Goal: Task Accomplishment & Management: Use online tool/utility

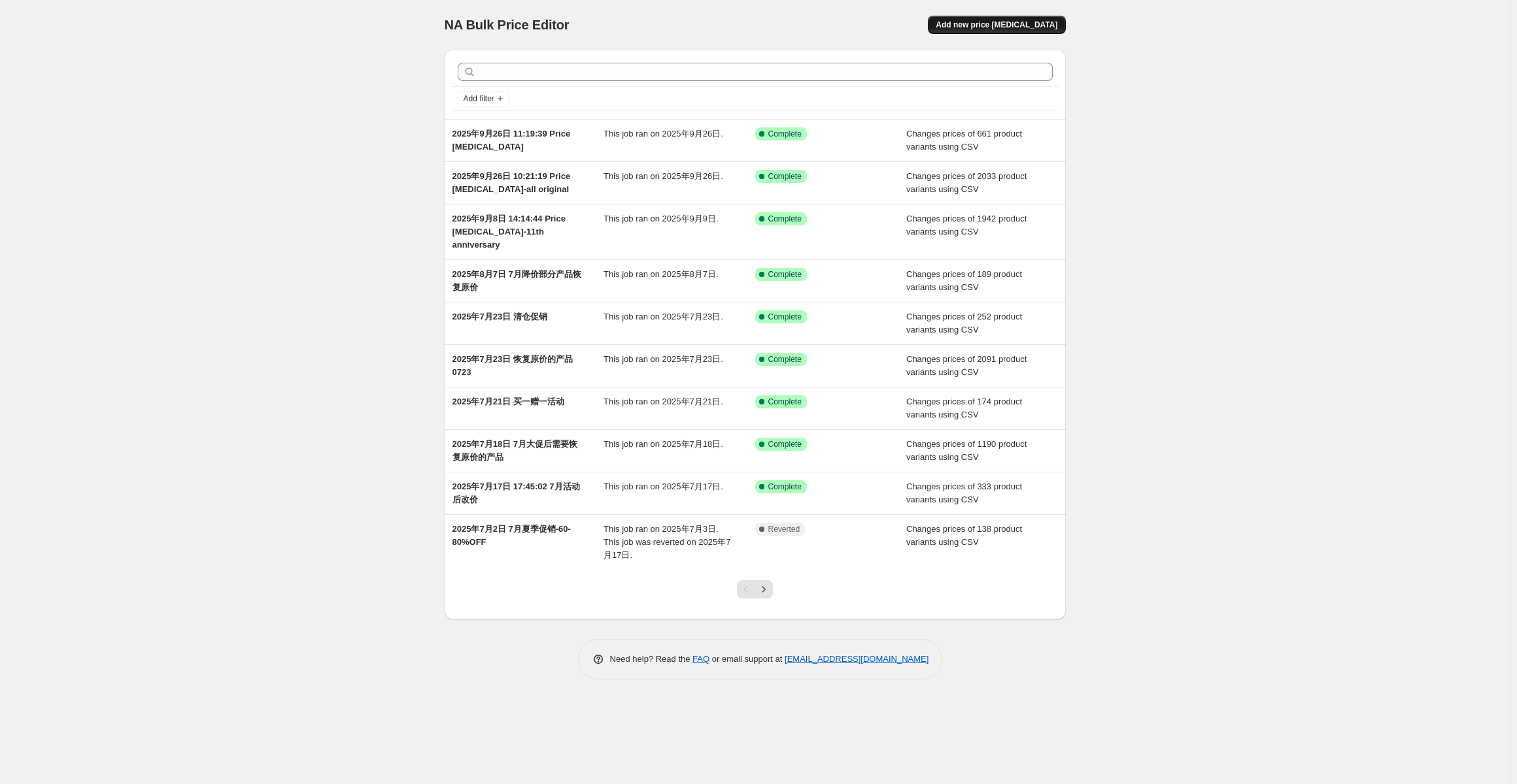
click at [1022, 23] on span "Add new price [MEDICAL_DATA]" at bounding box center [997, 24] width 122 height 10
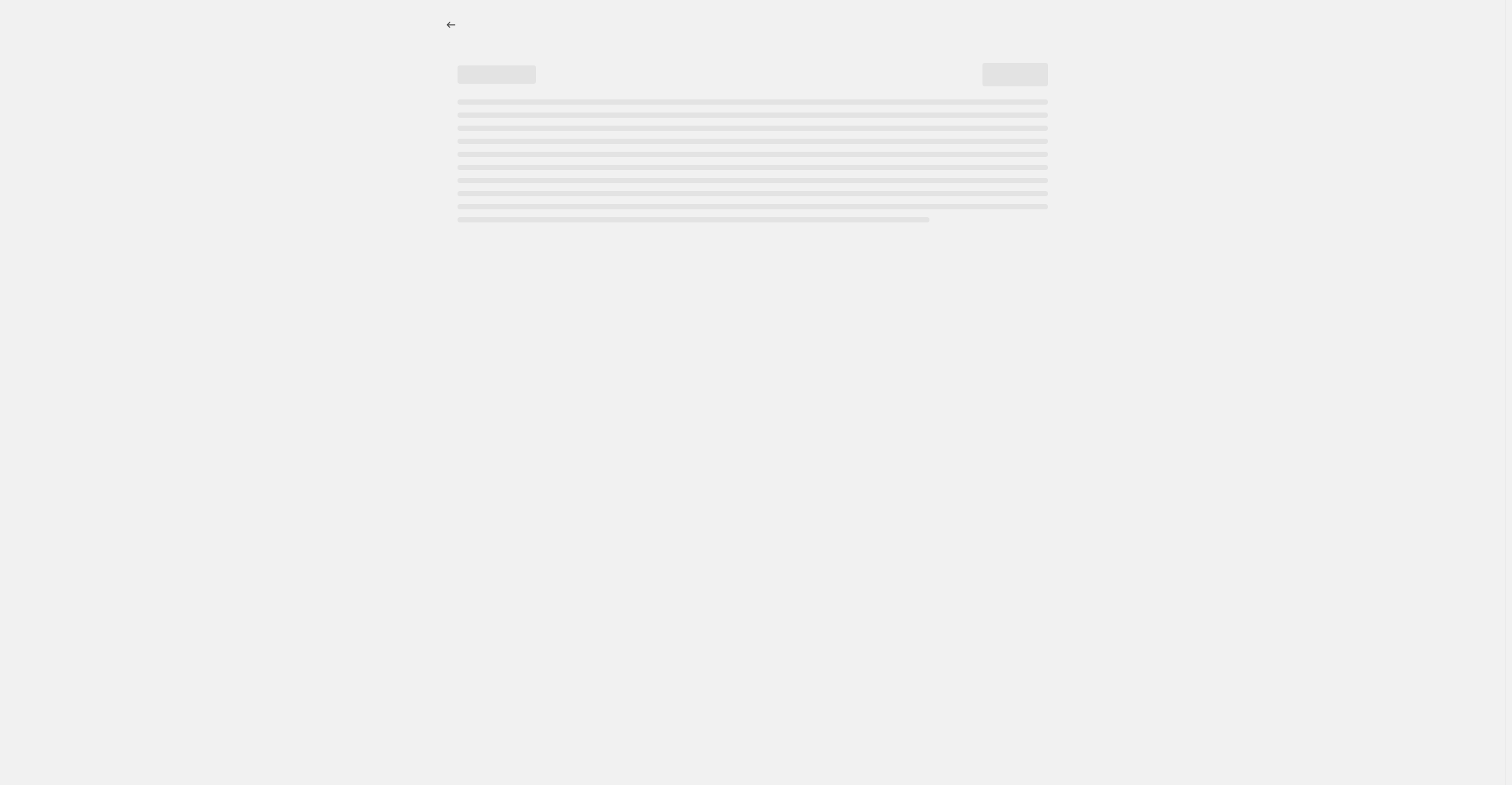
select select "percentage"
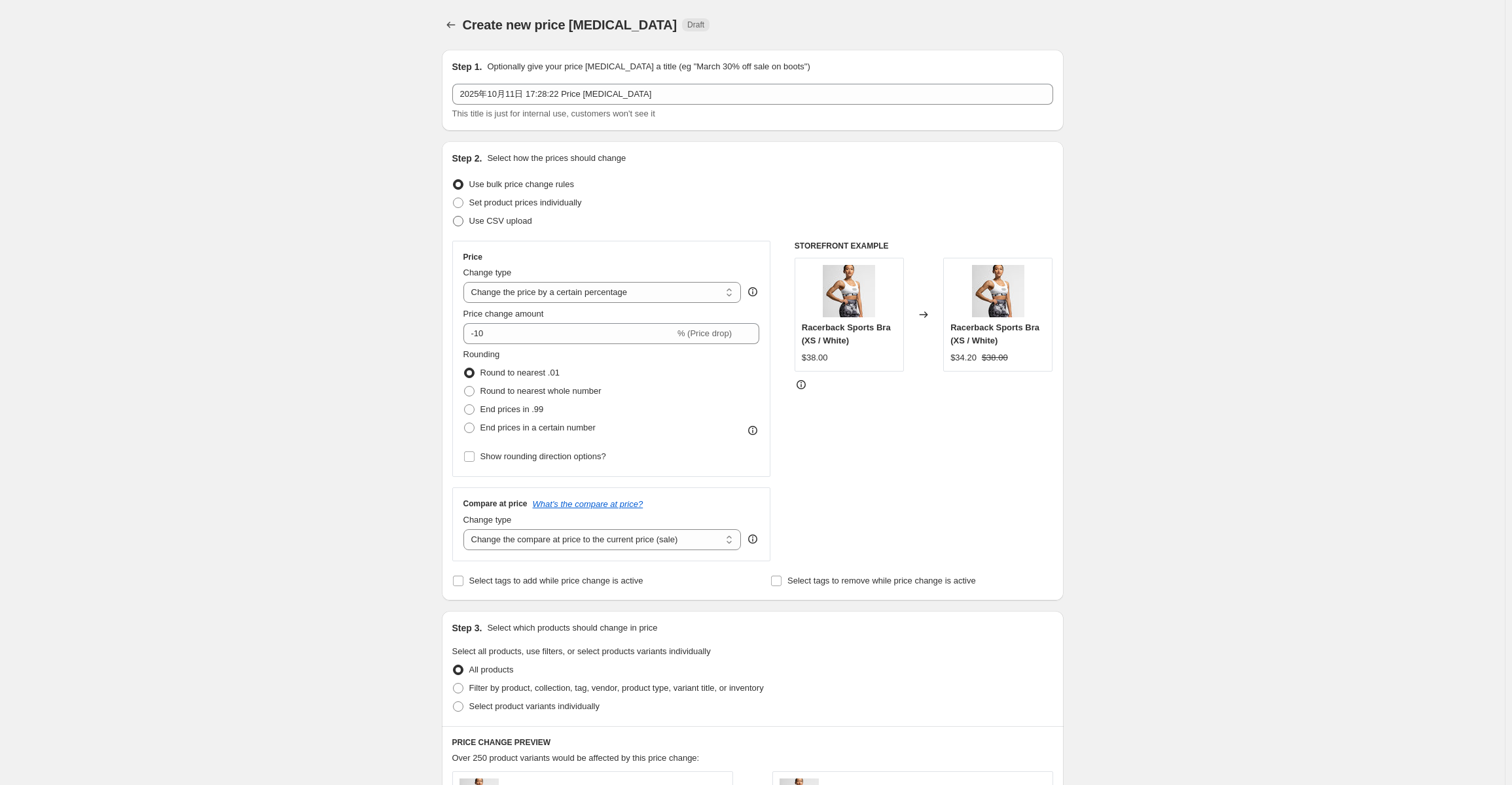
click at [498, 221] on span "Use CSV upload" at bounding box center [501, 221] width 63 height 10
click at [454, 217] on input "Use CSV upload" at bounding box center [453, 216] width 1 height 1
radio input "true"
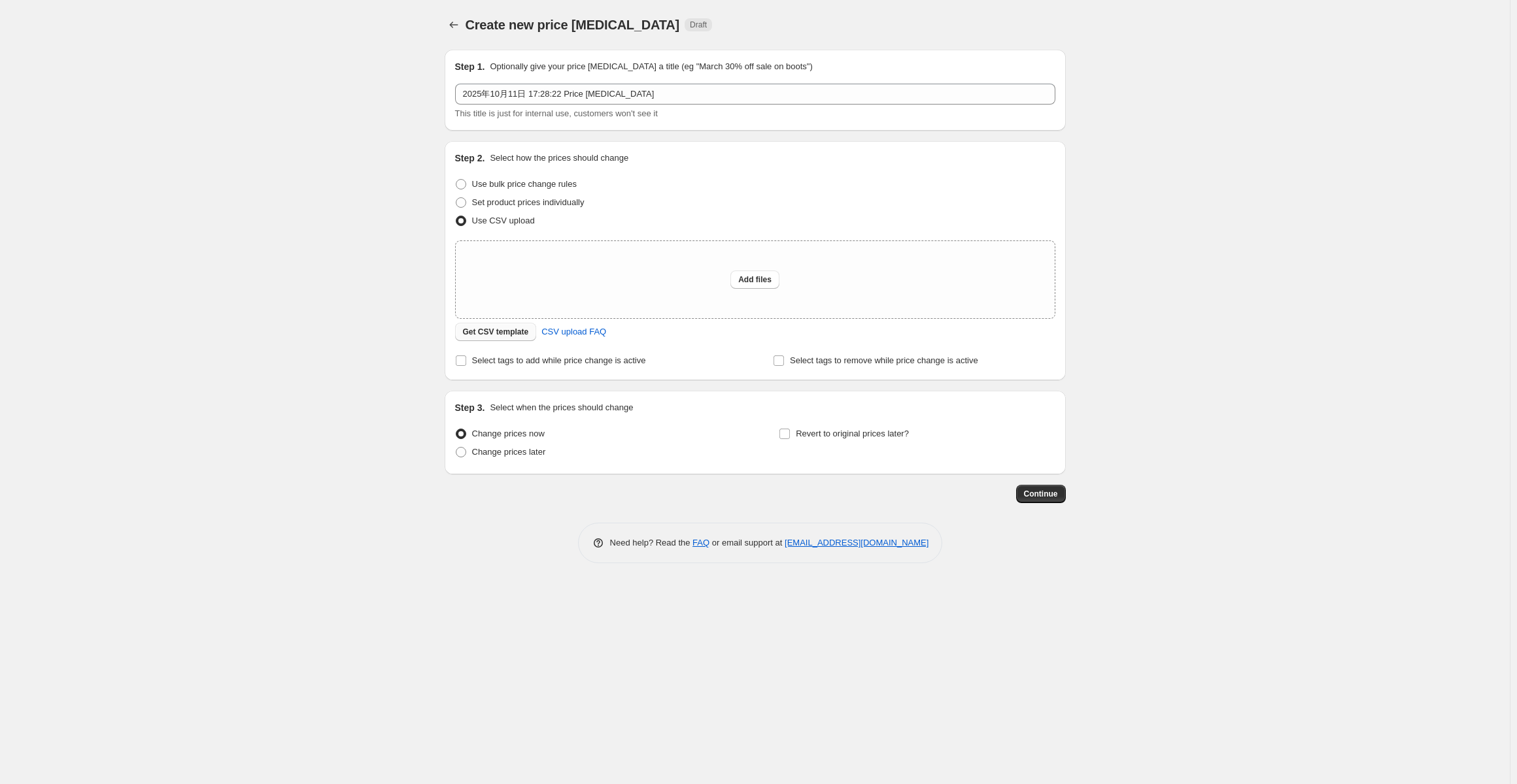
click at [503, 329] on span "Get CSV template" at bounding box center [496, 332] width 66 height 10
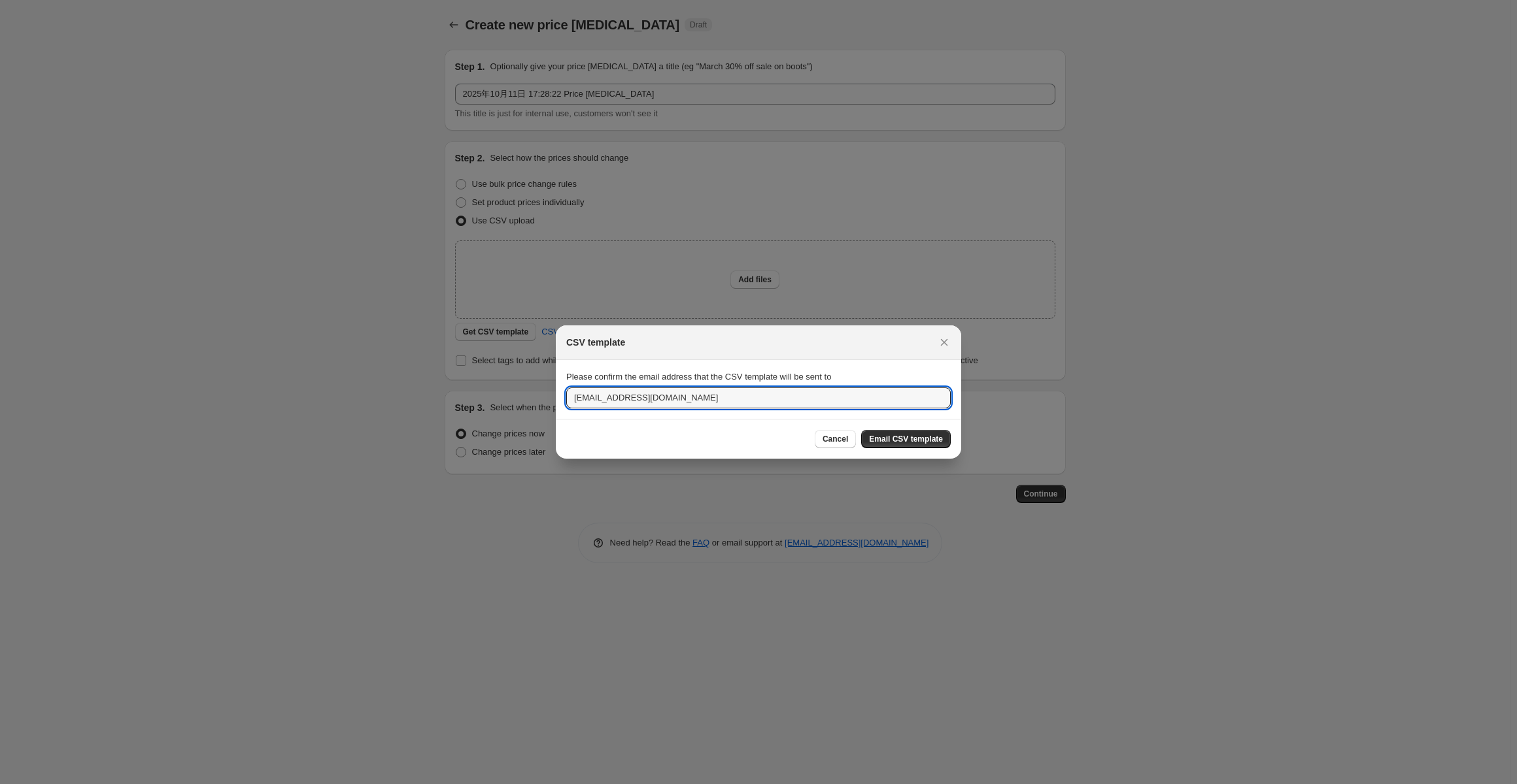
drag, startPoint x: 728, startPoint y: 402, endPoint x: 559, endPoint y: 391, distance: 169.4
click at [559, 391] on section "Please confirm the email address that the CSV template will be sent to [EMAIL_A…" at bounding box center [758, 389] width 405 height 59
type input "[EMAIL_ADDRESS][DOMAIN_NAME]"
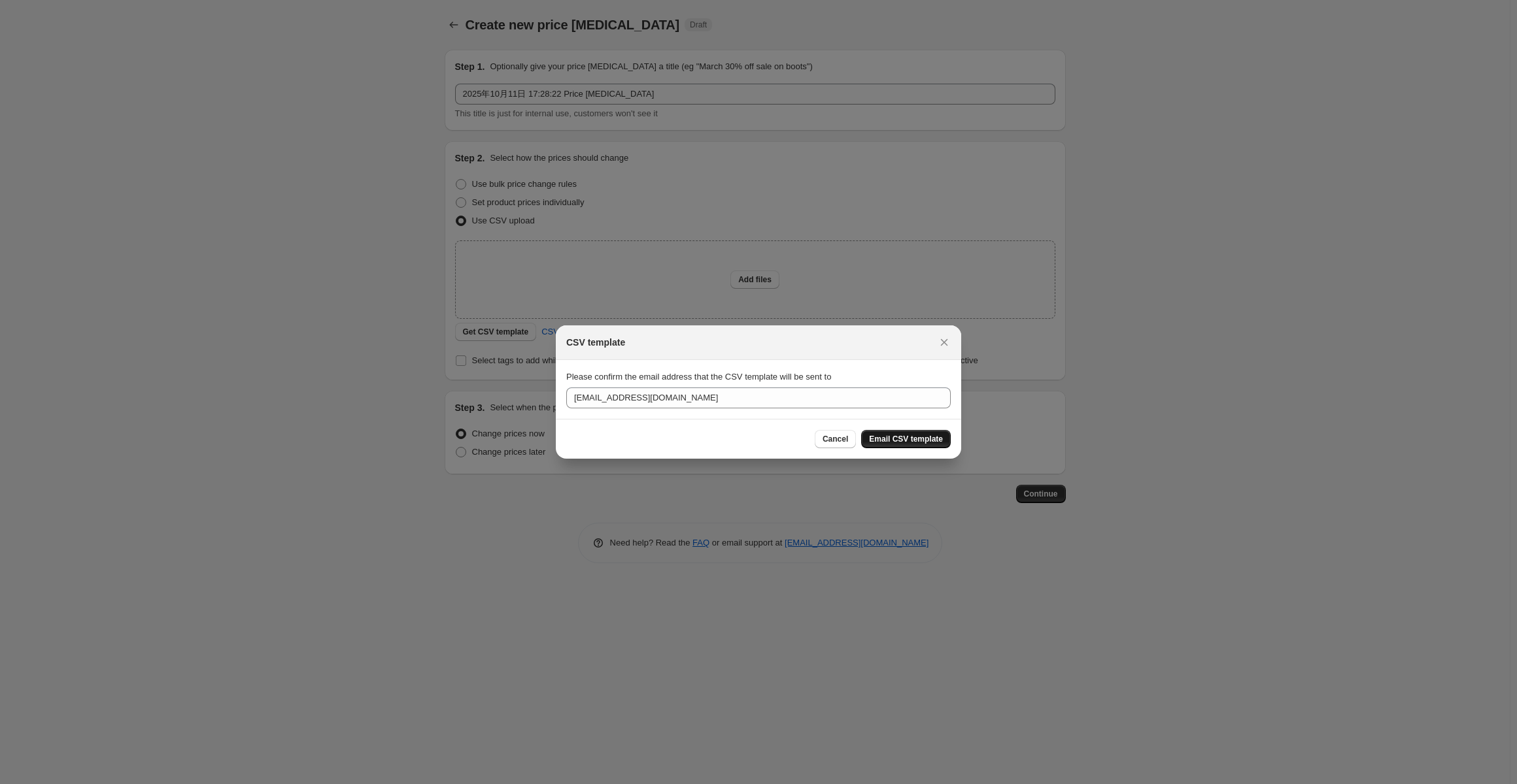
click at [912, 434] on button "Email CSV template" at bounding box center [905, 439] width 90 height 19
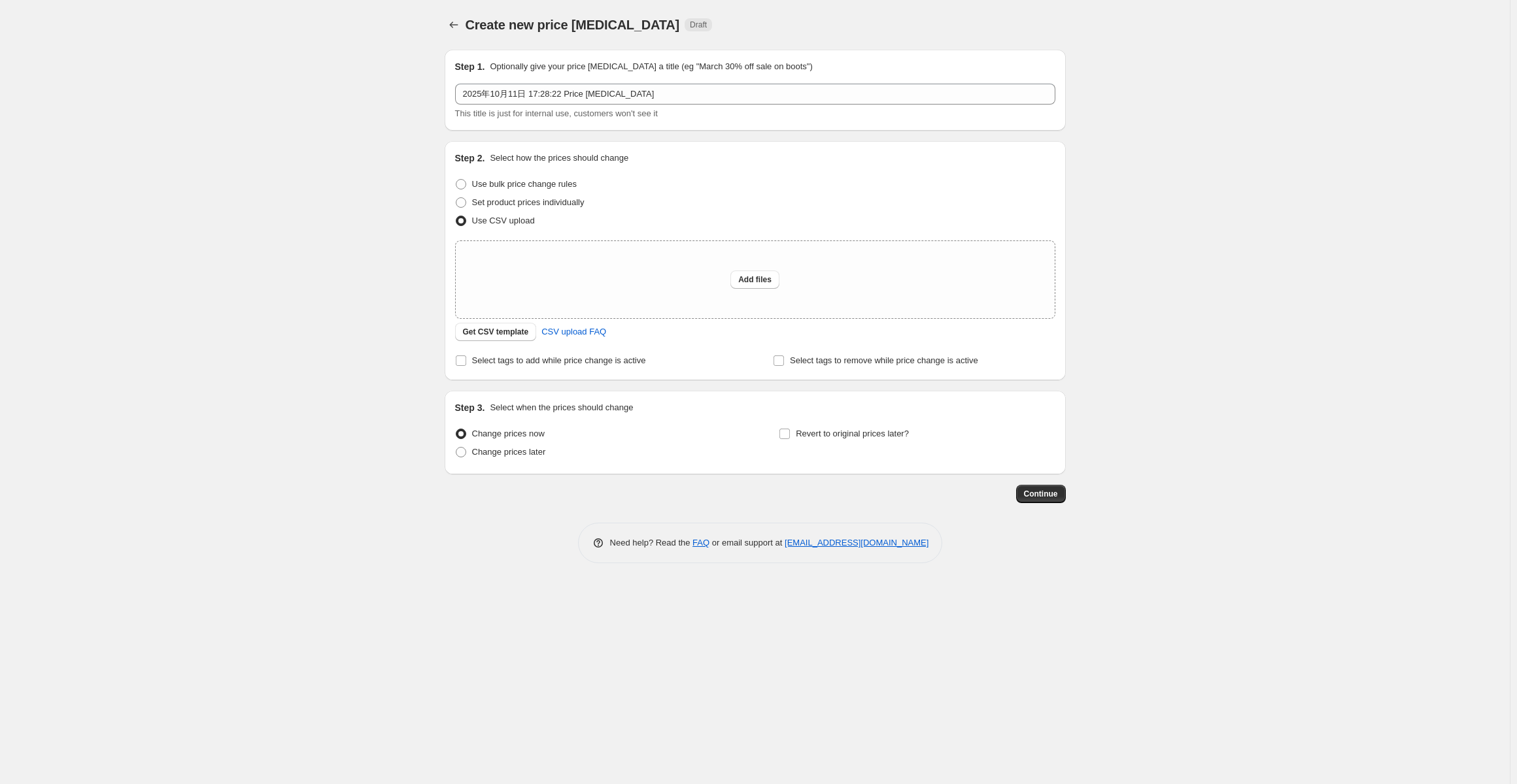
click at [1440, 250] on div "Create new price [MEDICAL_DATA]. This page is ready Create new price [MEDICAL_D…" at bounding box center [755, 392] width 1510 height 784
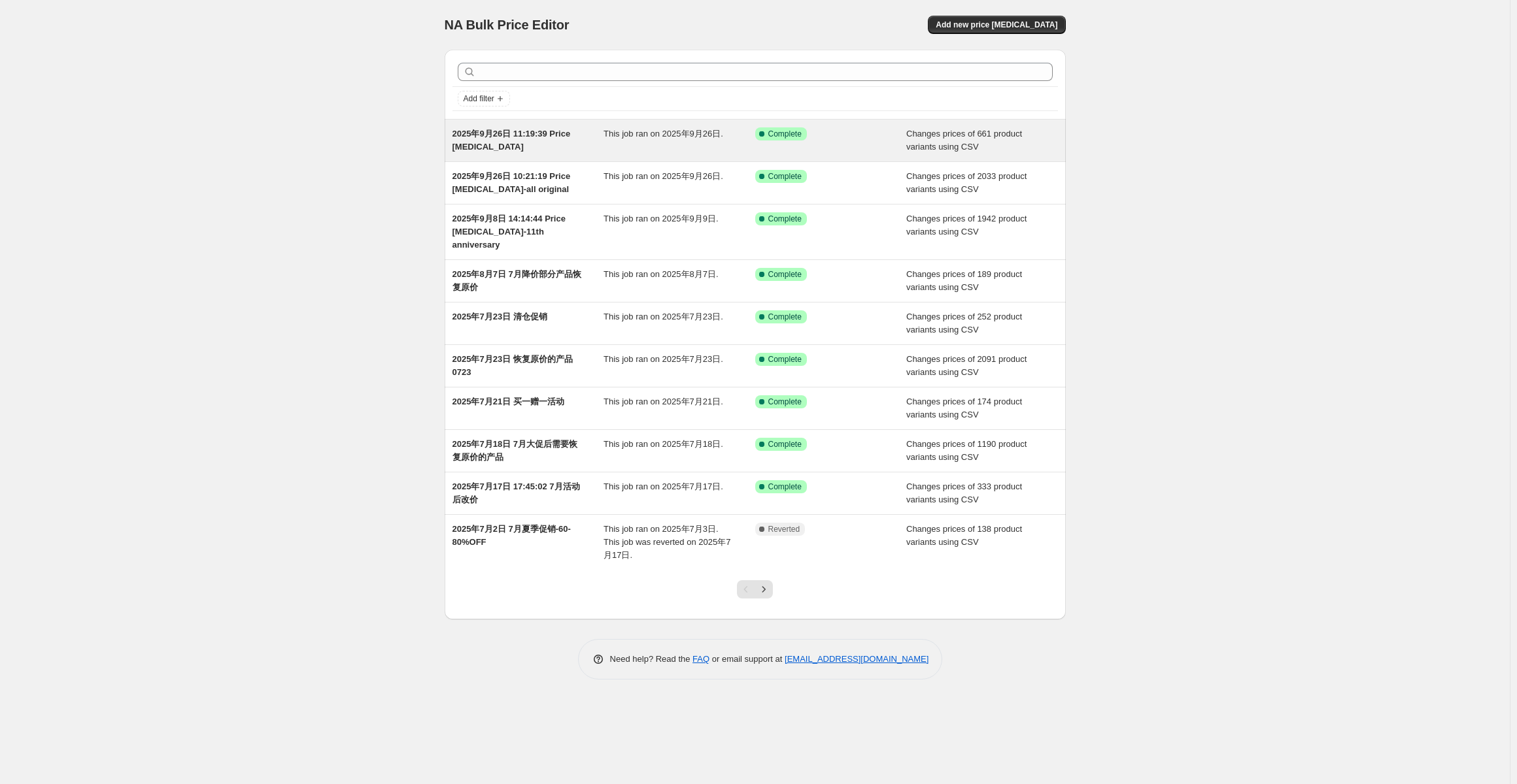
click at [620, 145] on div "This job ran on 2025年9月26日." at bounding box center [679, 140] width 151 height 26
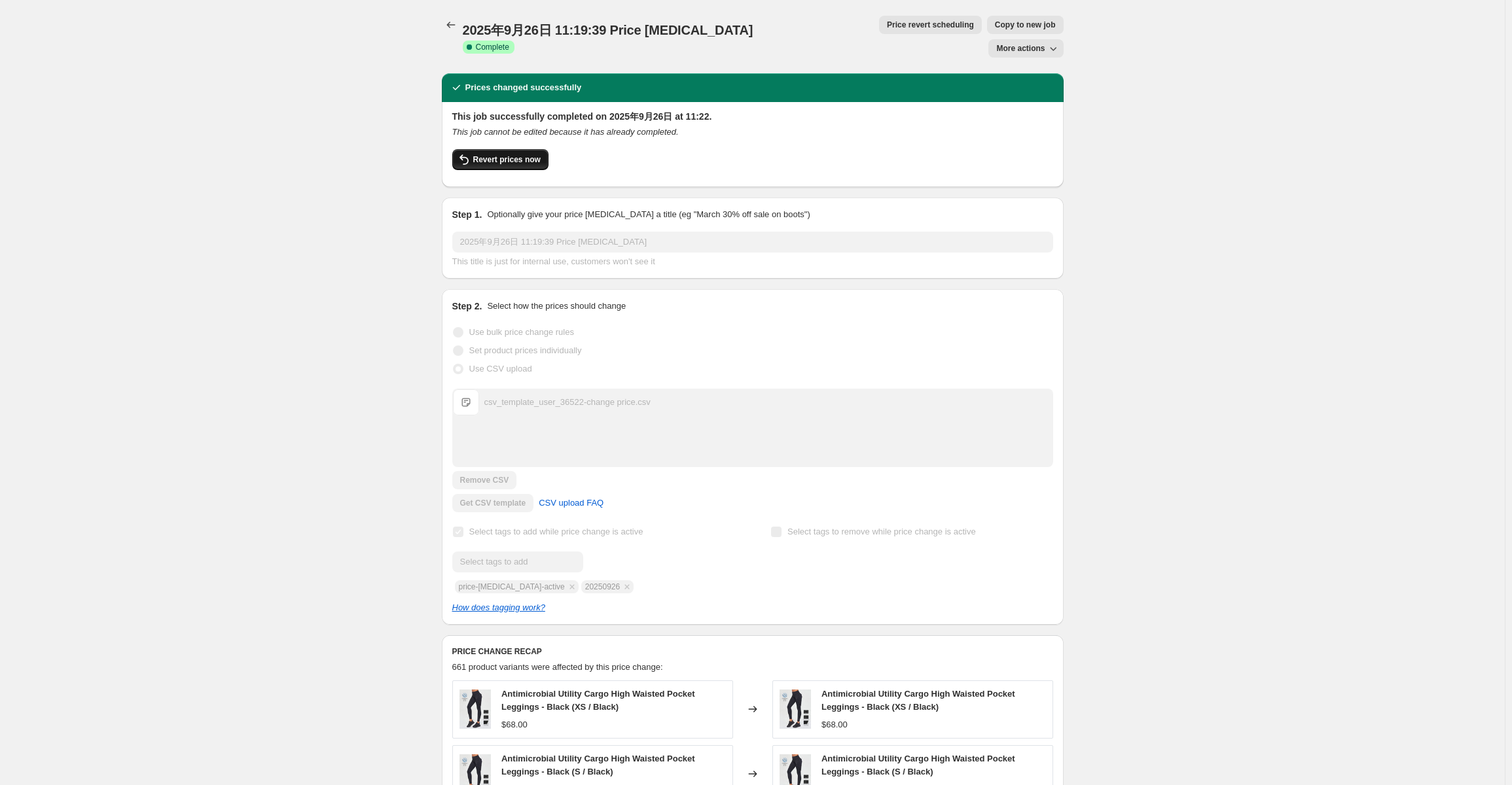
click at [521, 154] on span "Revert prices now" at bounding box center [507, 160] width 68 height 10
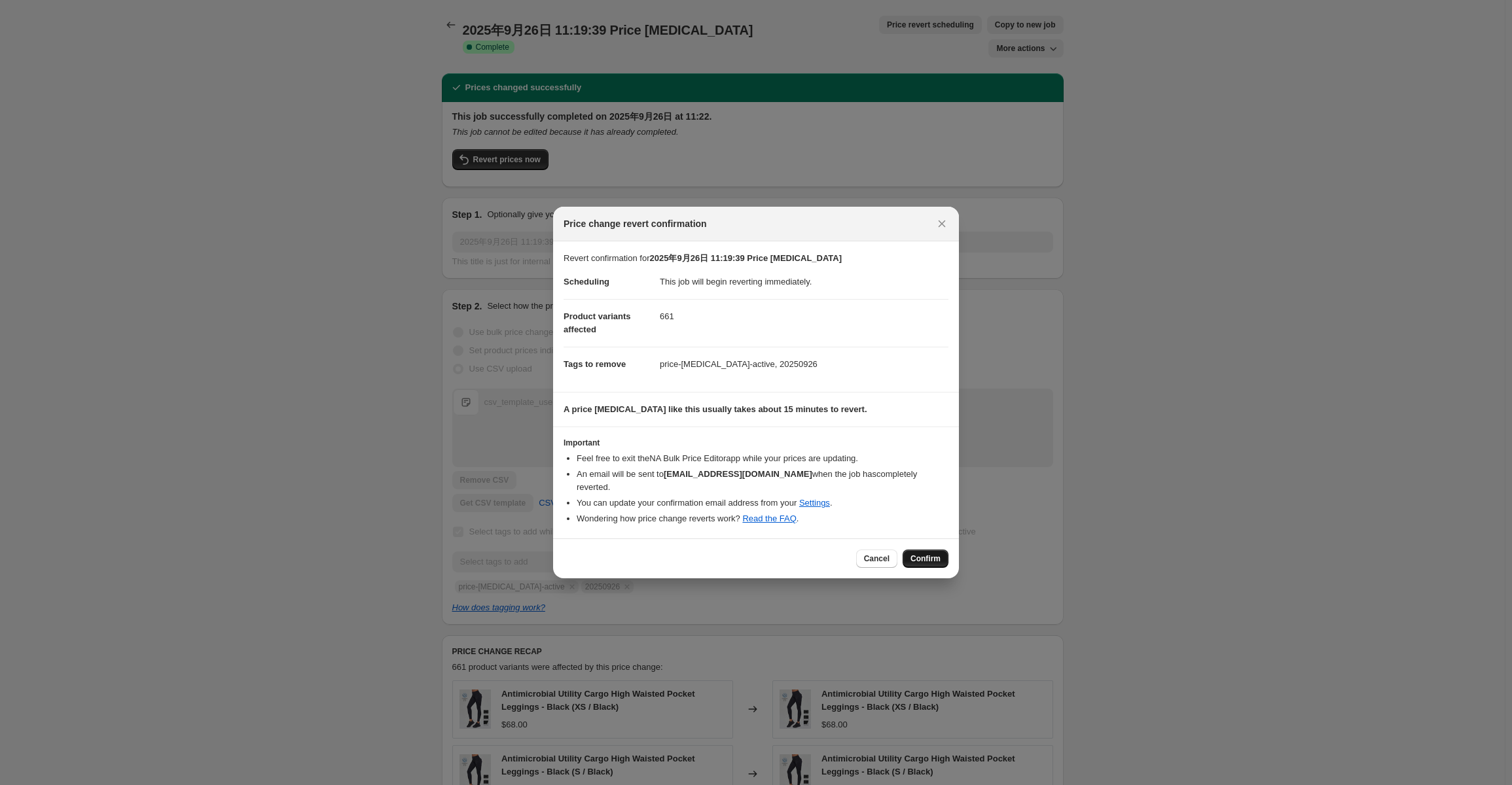
click at [941, 553] on button "Confirm" at bounding box center [926, 558] width 46 height 19
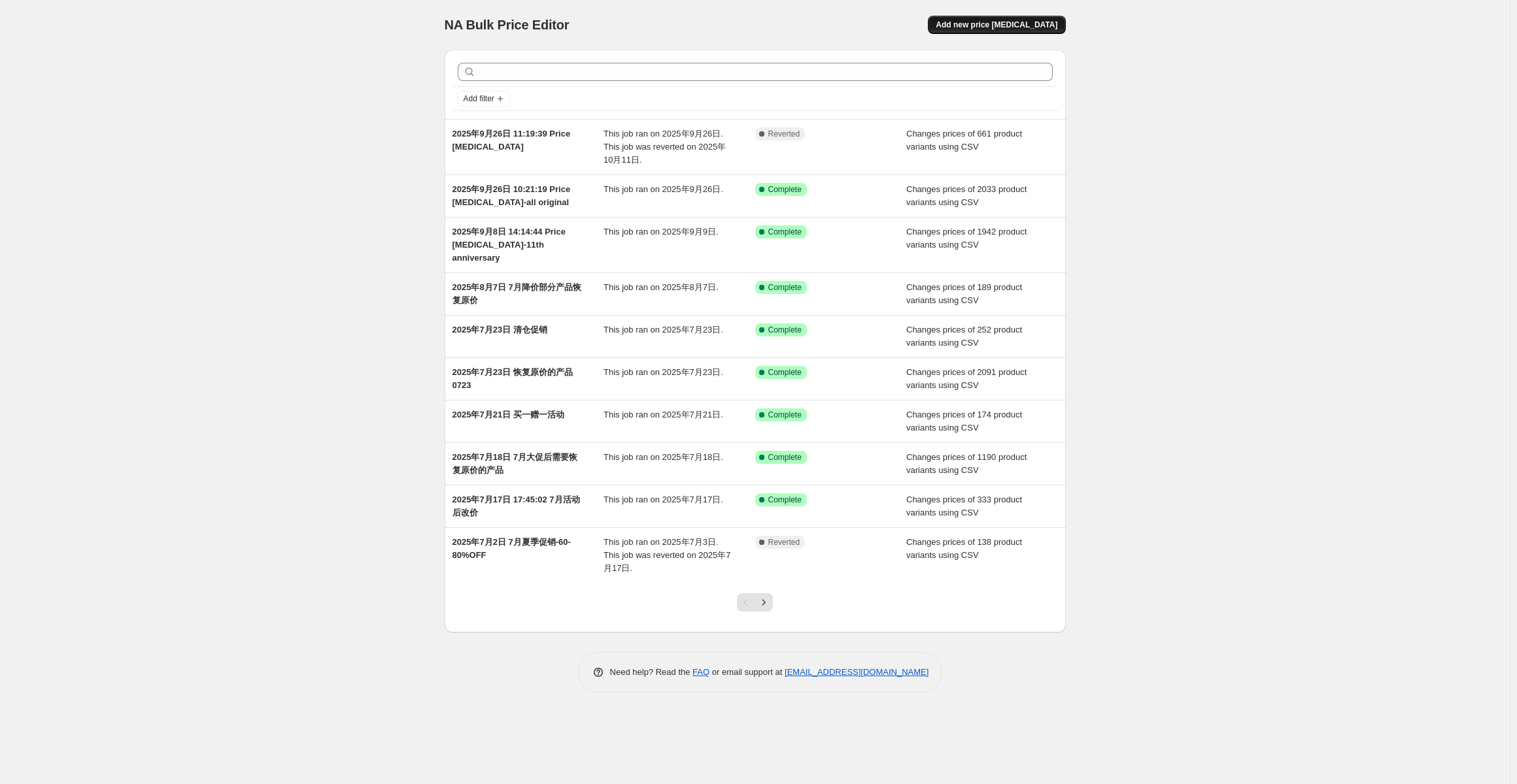
click at [987, 30] on button "Add new price [MEDICAL_DATA]" at bounding box center [996, 24] width 137 height 19
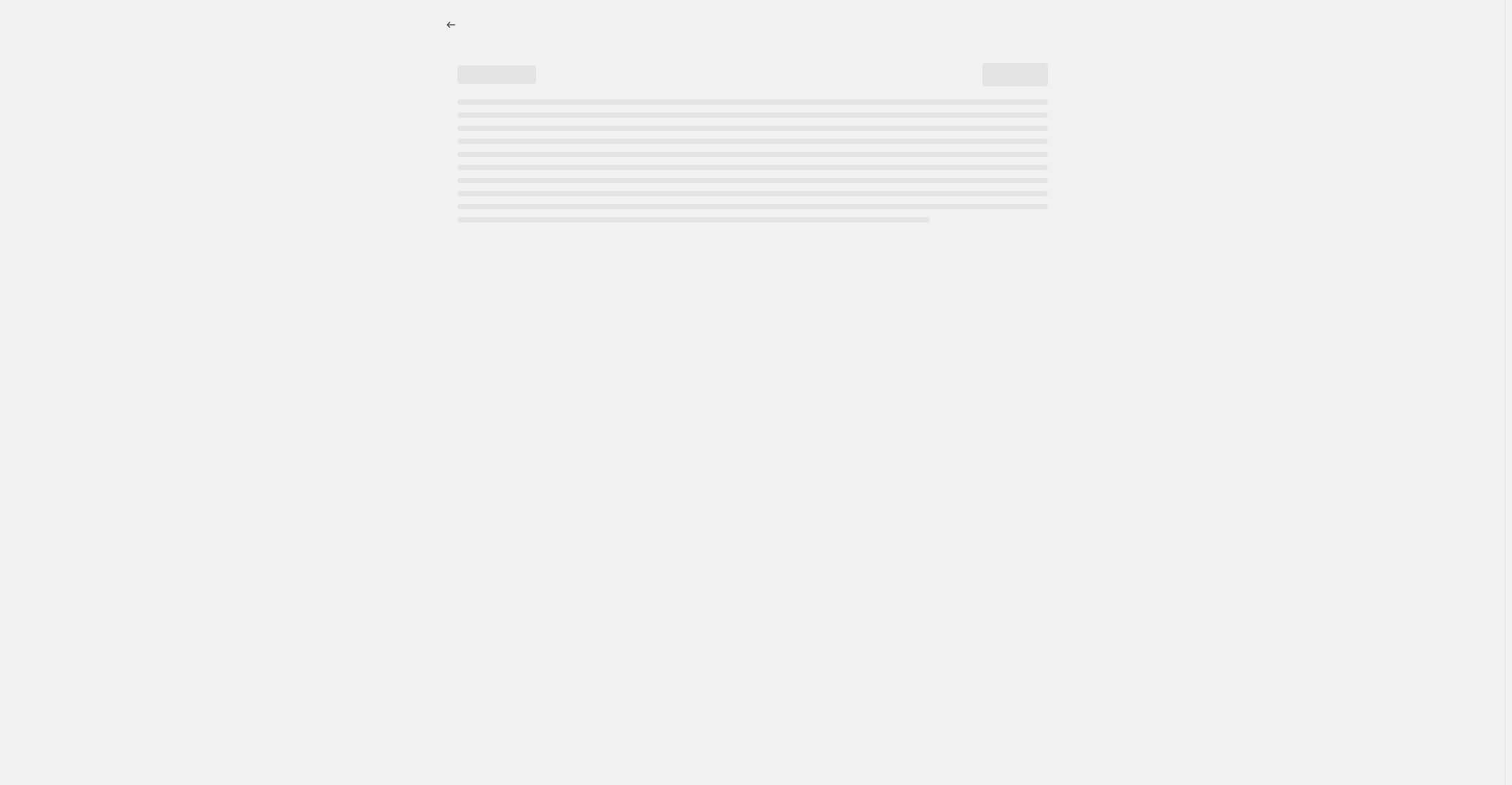
select select "percentage"
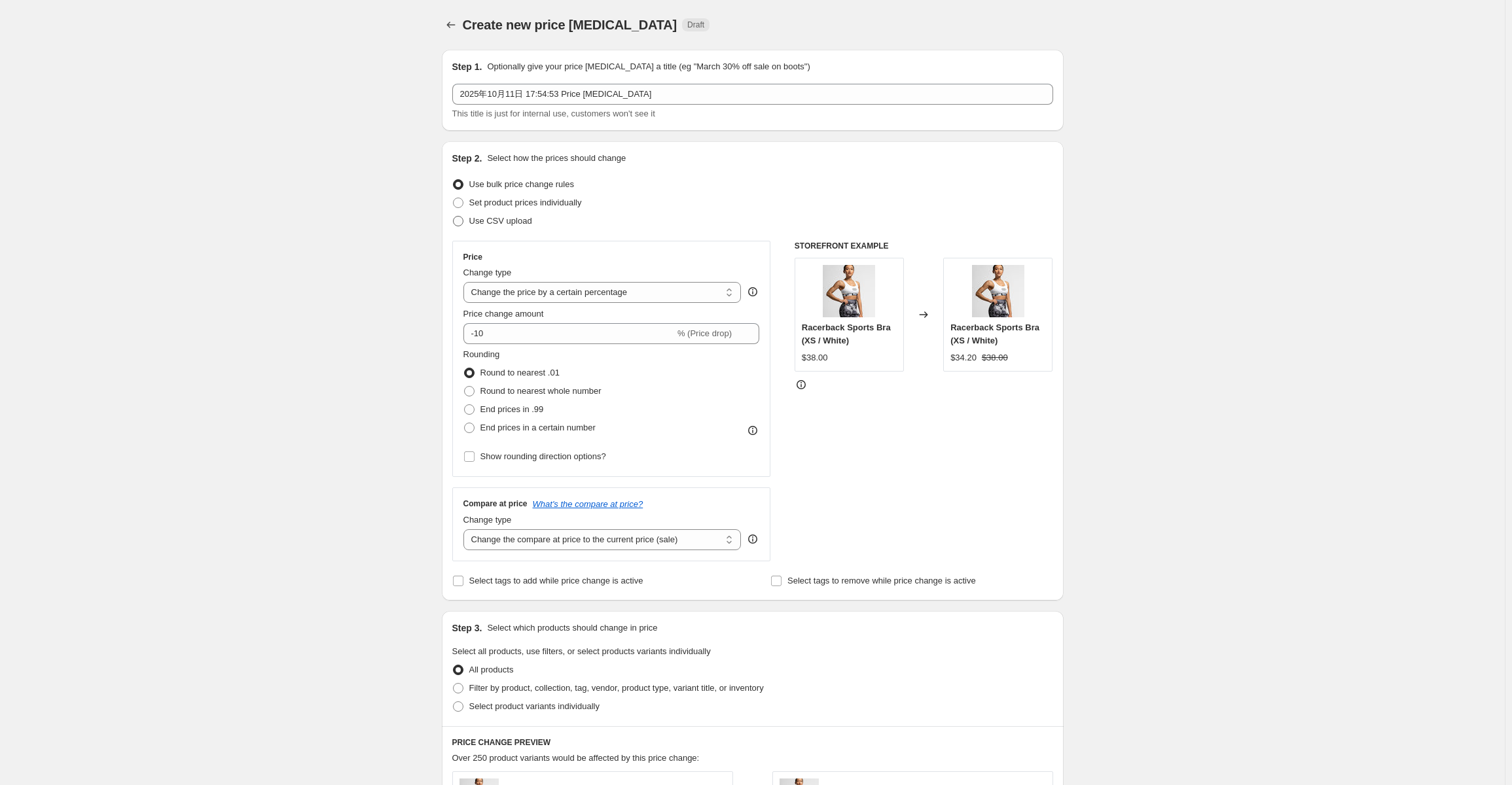
click at [517, 220] on span "Use CSV upload" at bounding box center [501, 221] width 63 height 10
click at [454, 217] on input "Use CSV upload" at bounding box center [453, 216] width 1 height 1
radio input "true"
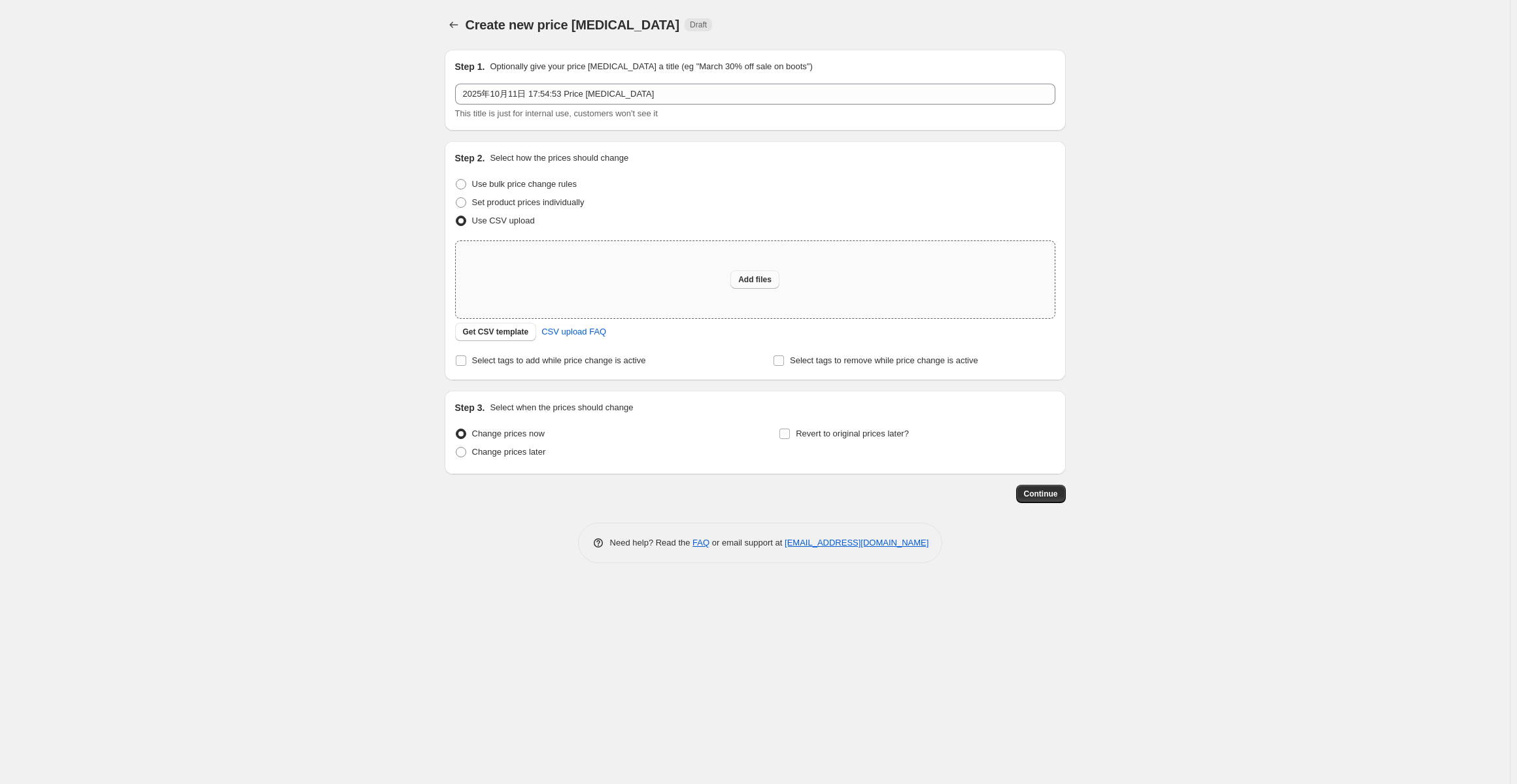
click at [753, 284] on span "Add files" at bounding box center [755, 280] width 33 height 10
type input "C:\fakepath\20251011csv_template_user_36522.csv"
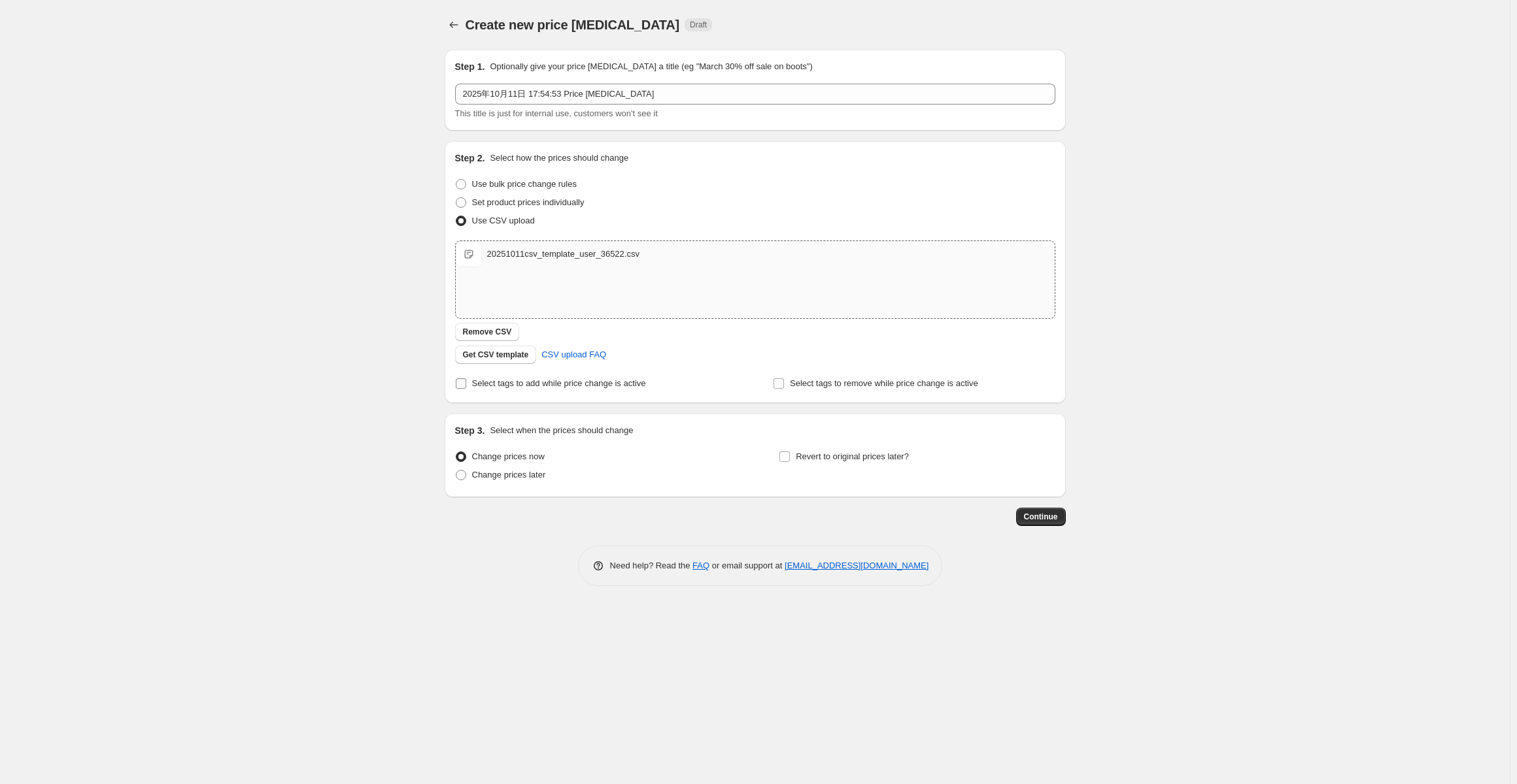
click at [613, 387] on span "Select tags to add while price change is active" at bounding box center [559, 383] width 174 height 10
click at [466, 387] on input "Select tags to add while price change is active" at bounding box center [461, 383] width 10 height 10
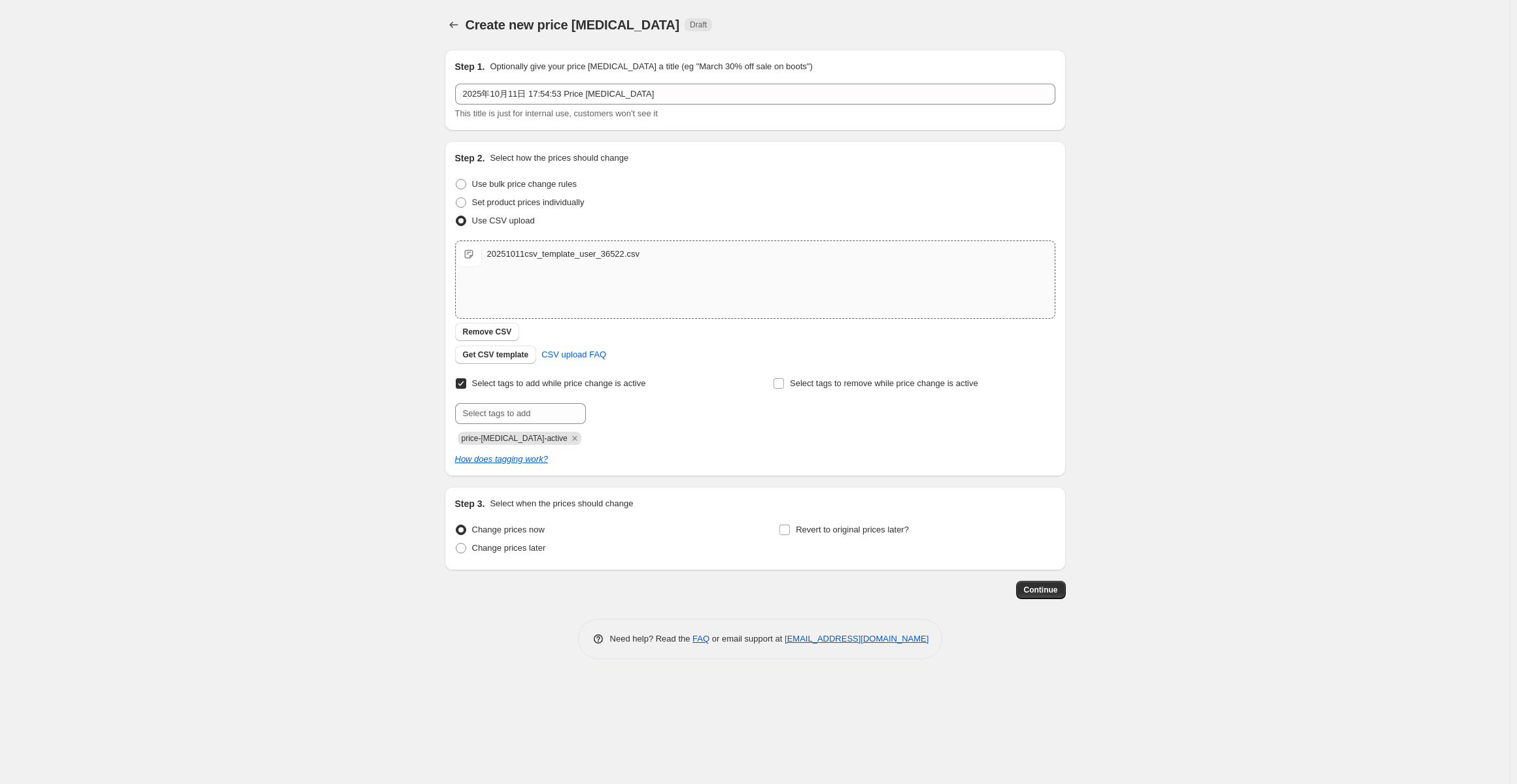
click at [613, 387] on span "Select tags to add while price change is active" at bounding box center [559, 383] width 174 height 10
click at [466, 387] on input "Select tags to add while price change is active" at bounding box center [461, 383] width 10 height 10
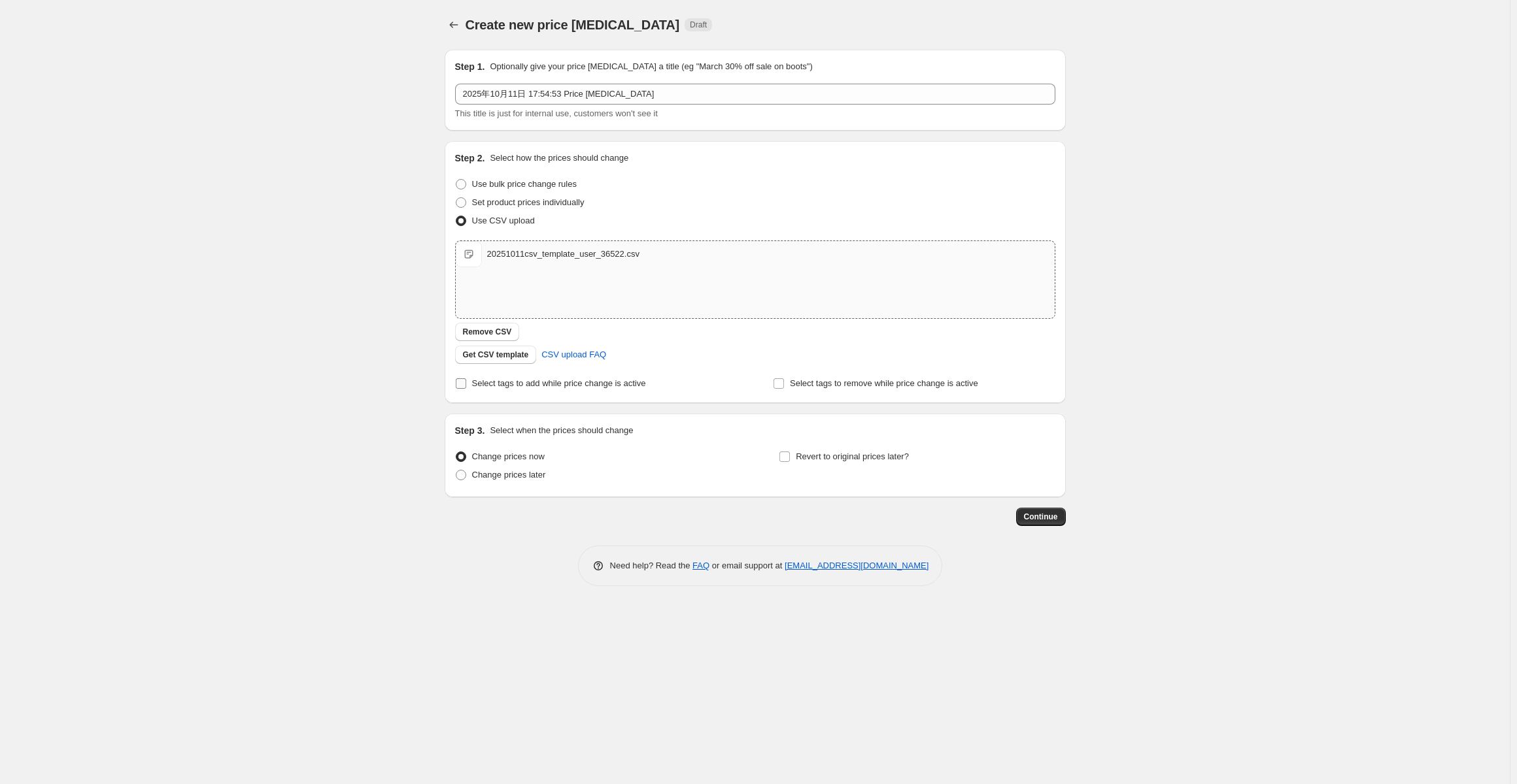
click at [566, 386] on span "Select tags to add while price change is active" at bounding box center [559, 383] width 174 height 10
click at [466, 386] on input "Select tags to add while price change is active" at bounding box center [461, 383] width 10 height 10
checkbox input "true"
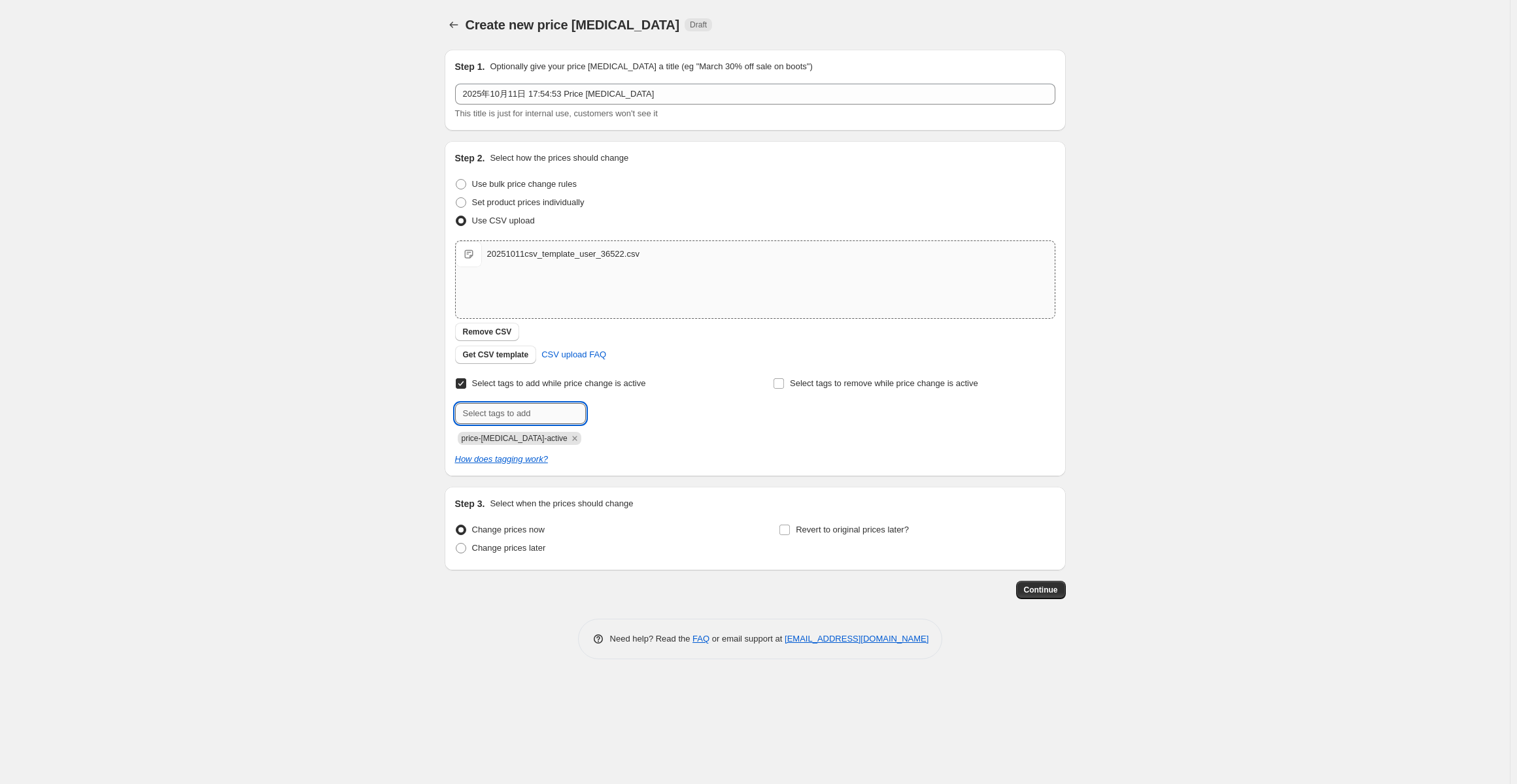
click at [554, 416] on input "text" at bounding box center [520, 414] width 131 height 21
type input "20251011"
click at [621, 406] on button "Add 20251011" at bounding box center [623, 412] width 68 height 19
click at [1046, 590] on span "Continue" at bounding box center [1041, 590] width 34 height 10
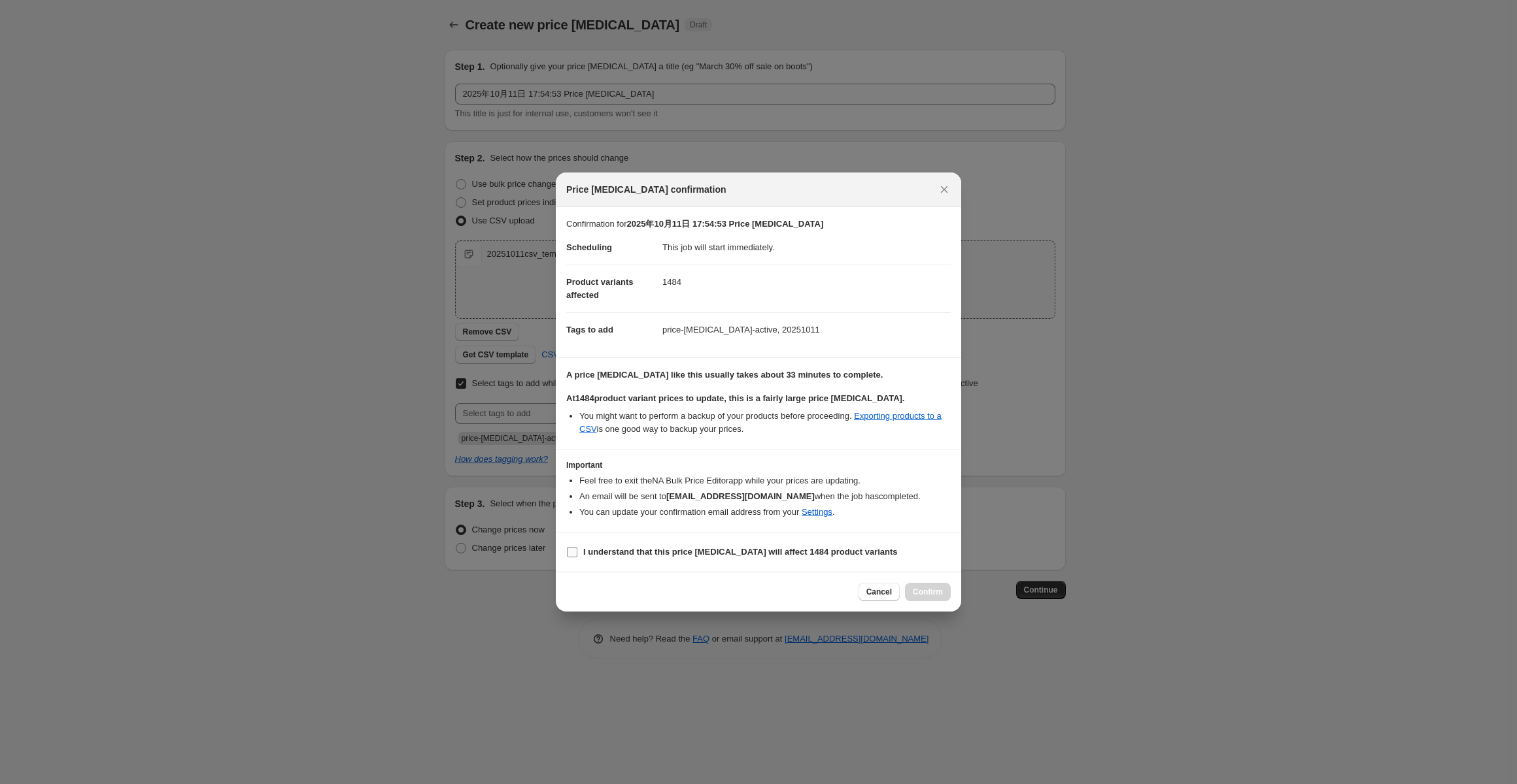
click at [675, 550] on b "I understand that this price change job will affect 1484 product variants" at bounding box center [741, 551] width 315 height 10
click at [577, 550] on input "I understand that this price change job will affect 1484 product variants" at bounding box center [572, 552] width 10 height 10
checkbox input "true"
click at [924, 588] on span "Confirm" at bounding box center [928, 592] width 30 height 10
